Goal: Information Seeking & Learning: Understand process/instructions

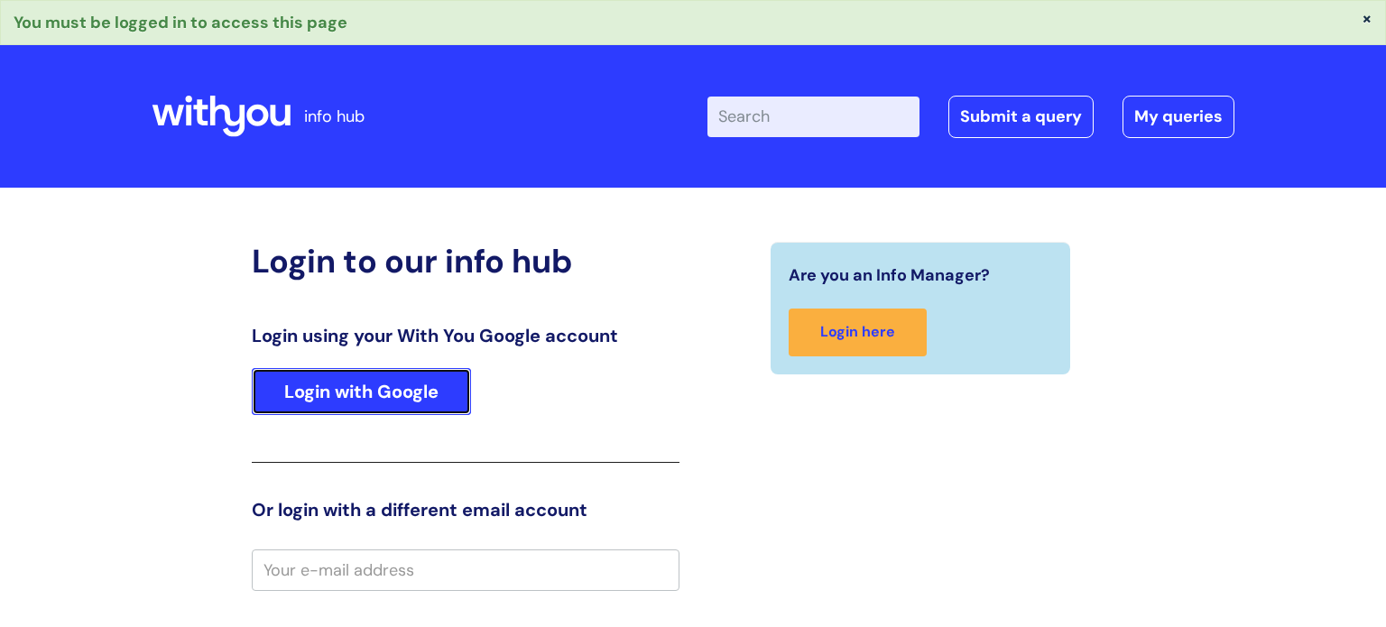
click at [335, 384] on link "Login with Google" at bounding box center [361, 391] width 219 height 47
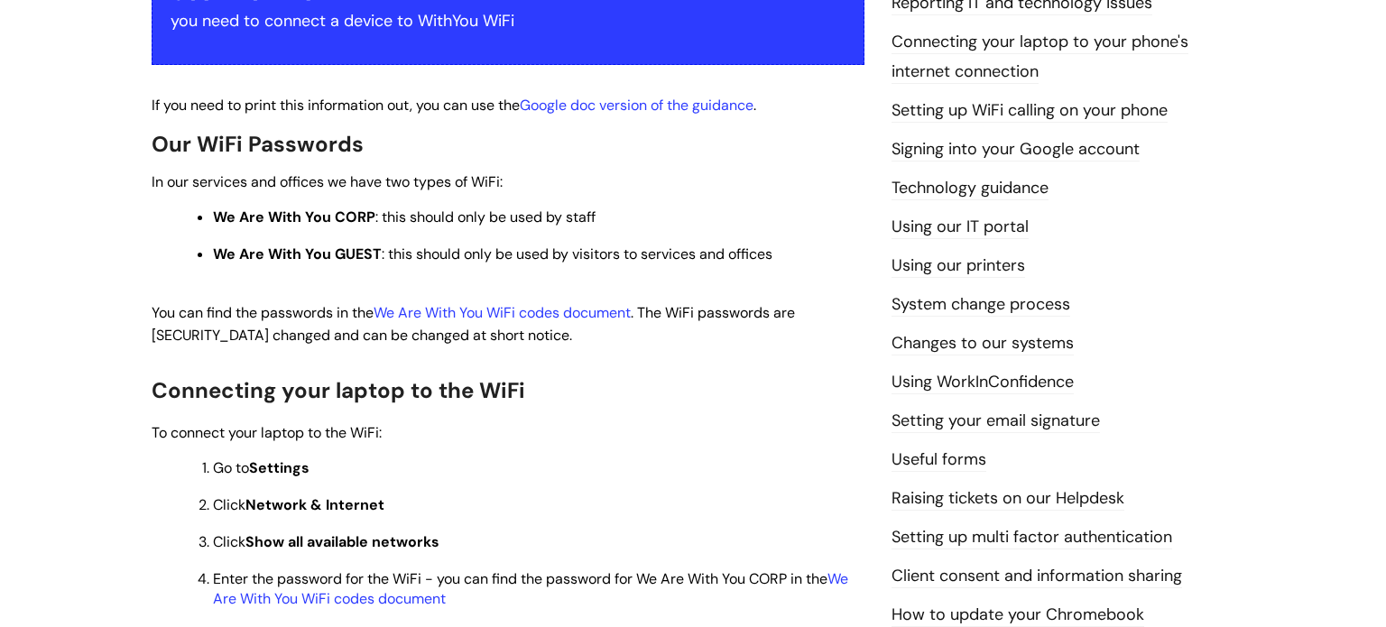
scroll to position [392, 0]
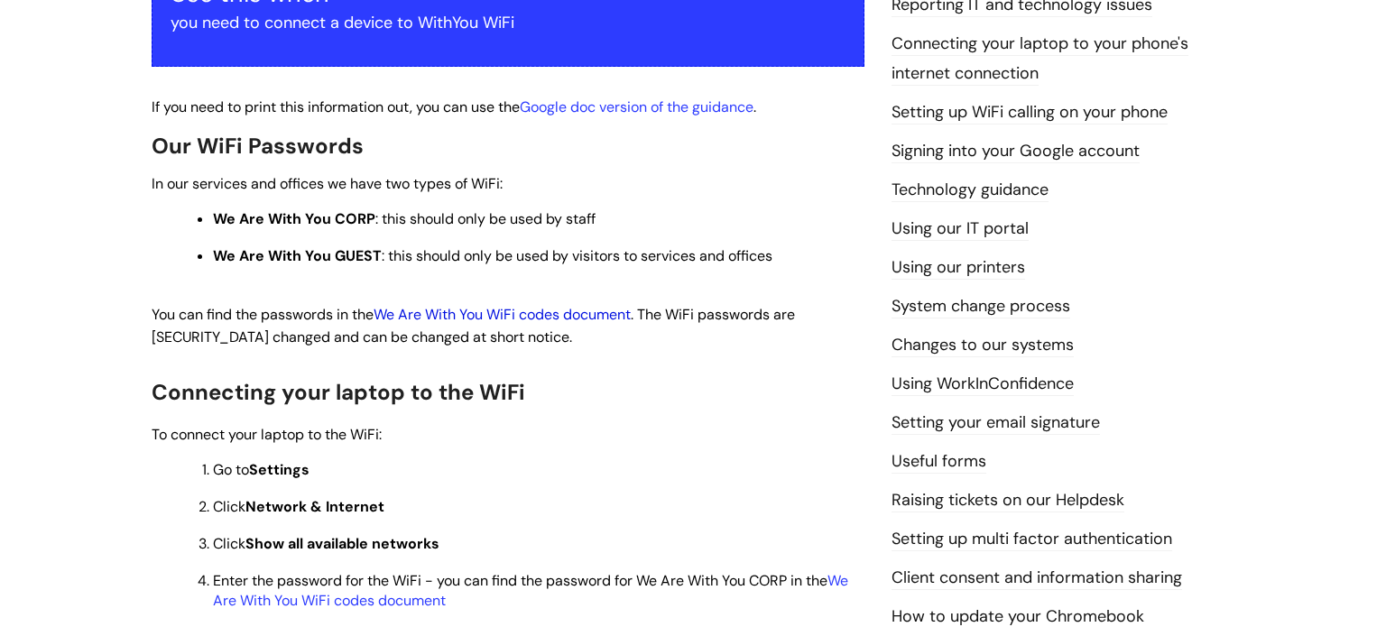
click at [553, 319] on link "We Are With You WiFi codes document" at bounding box center [502, 314] width 257 height 19
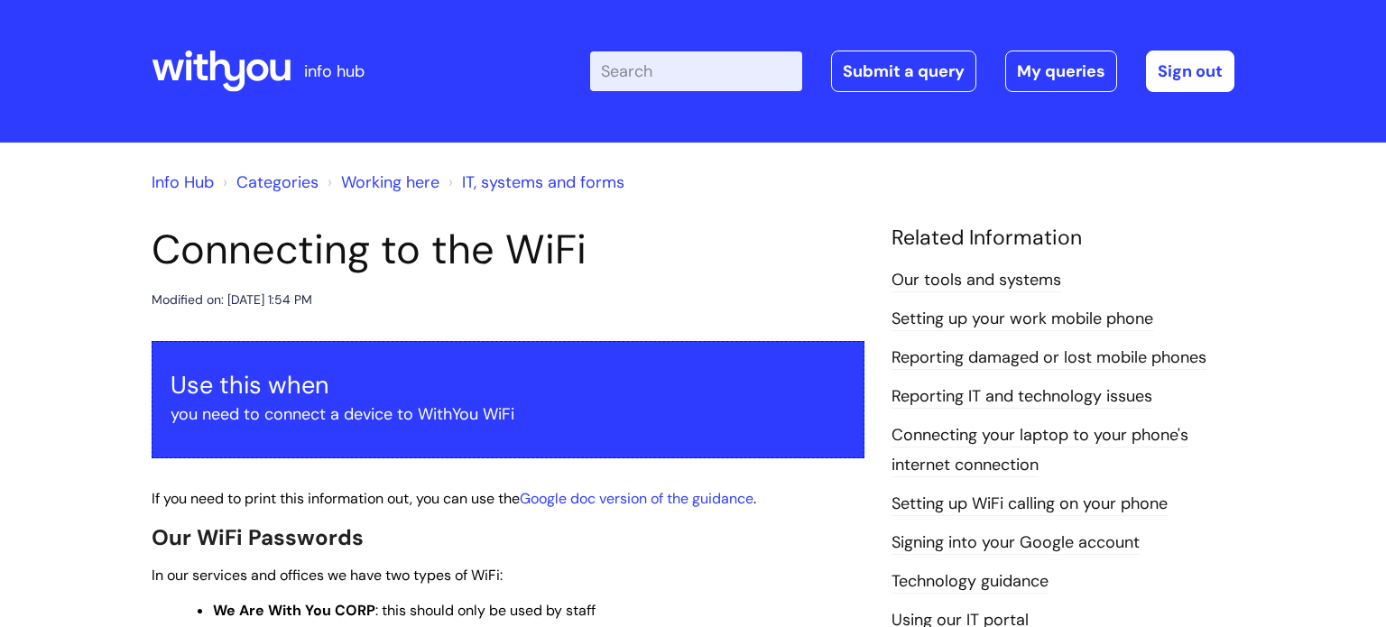
scroll to position [393, 0]
